Goal: Find specific page/section: Find specific page/section

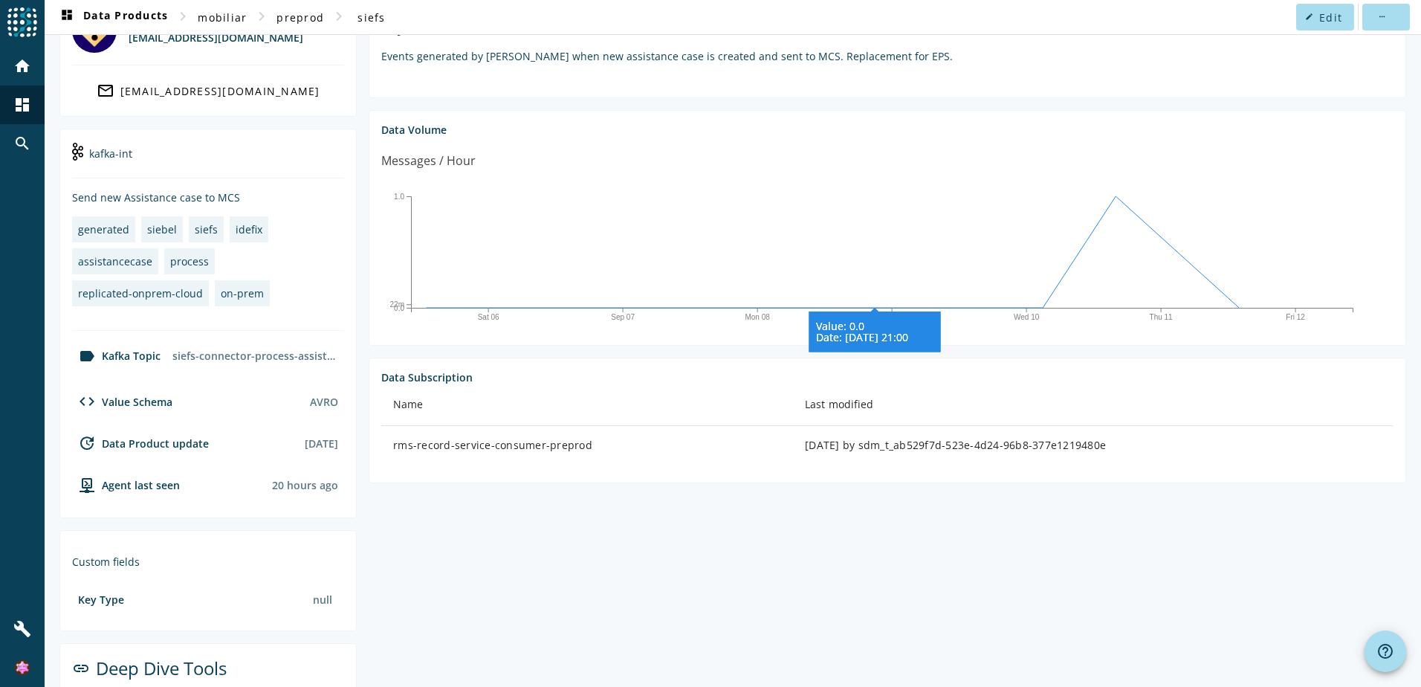
scroll to position [258, 0]
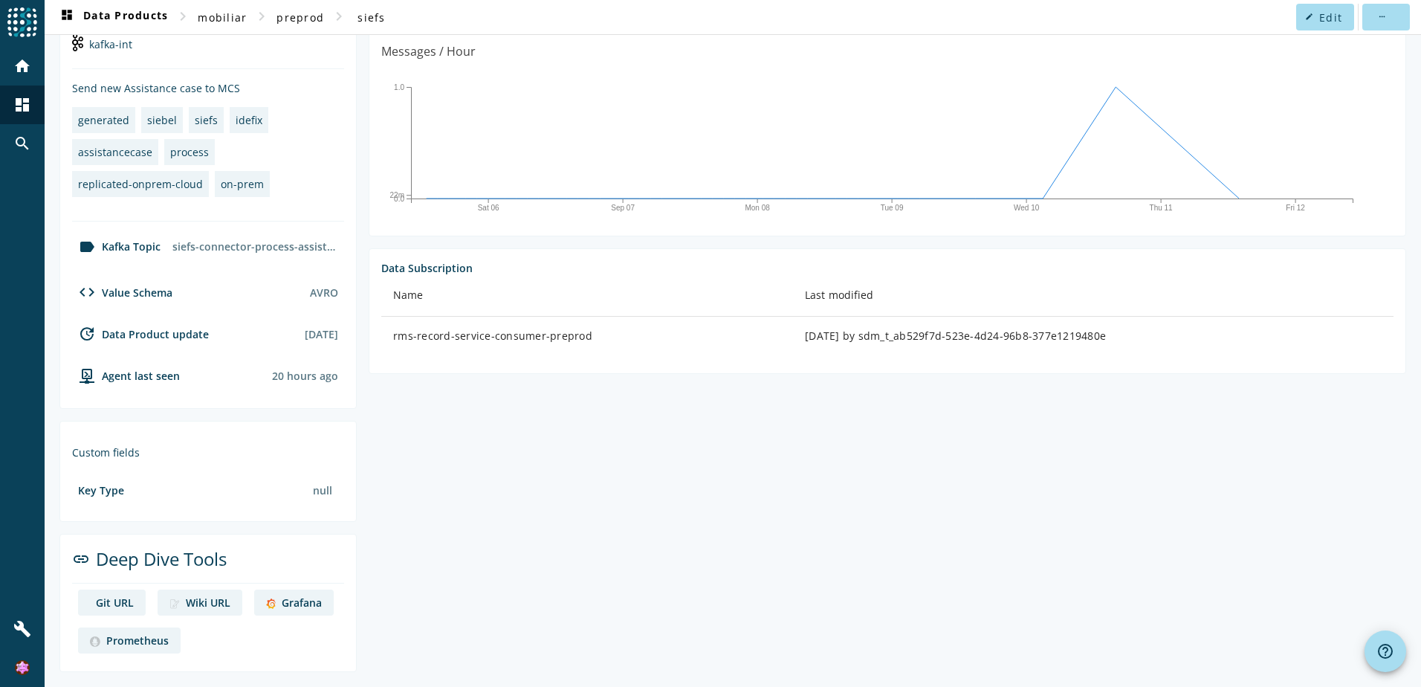
click at [301, 602] on div "Grafana" at bounding box center [302, 602] width 40 height 14
